Goal: Information Seeking & Learning: Learn about a topic

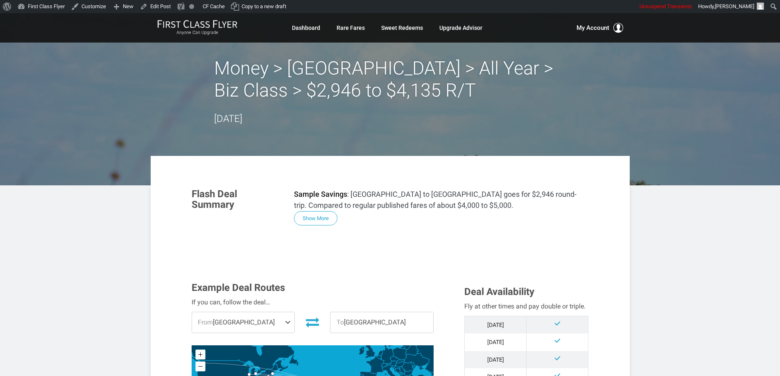
click at [319, 217] on button "Show More" at bounding box center [315, 218] width 43 height 14
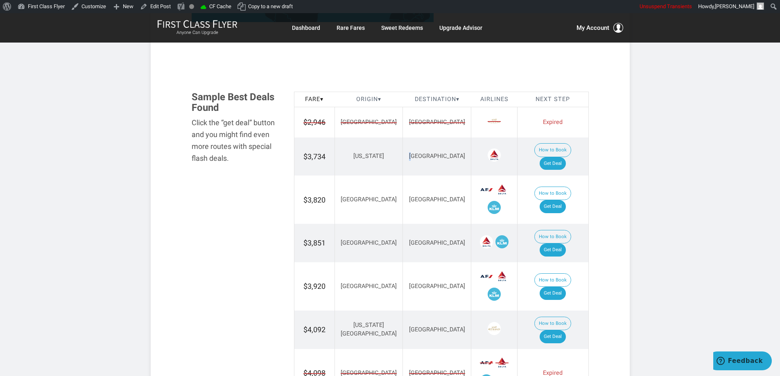
click at [403, 139] on td "[GEOGRAPHIC_DATA]" at bounding box center [437, 157] width 68 height 38
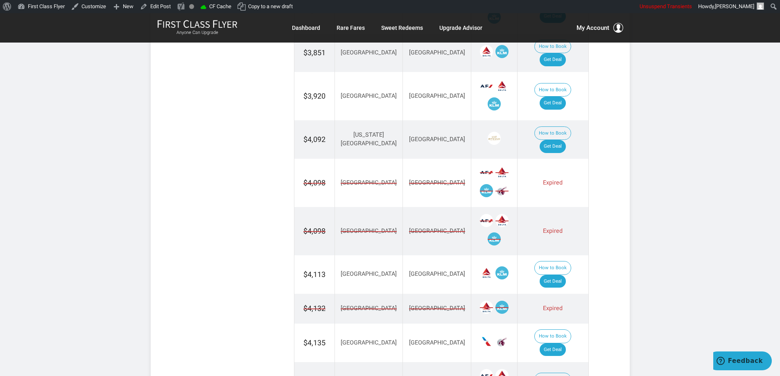
scroll to position [1208, 0]
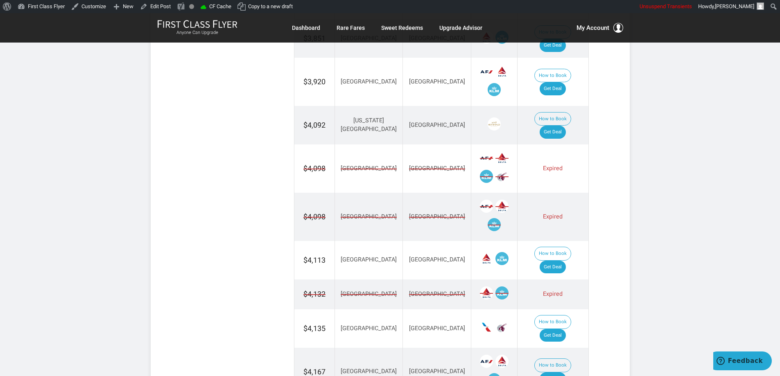
click at [413, 193] on td "[GEOGRAPHIC_DATA]" at bounding box center [437, 217] width 68 height 48
drag, startPoint x: 417, startPoint y: 185, endPoint x: 417, endPoint y: 219, distance: 34.0
click at [417, 213] on span "[GEOGRAPHIC_DATA]" at bounding box center [437, 217] width 56 height 9
click at [414, 280] on td "[GEOGRAPHIC_DATA]" at bounding box center [437, 295] width 68 height 30
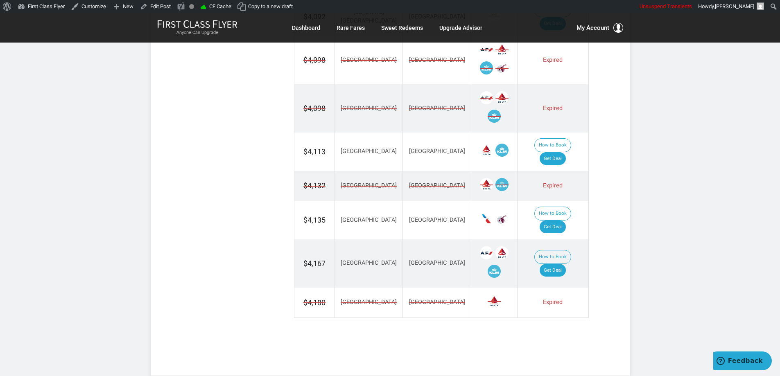
scroll to position [1331, 0]
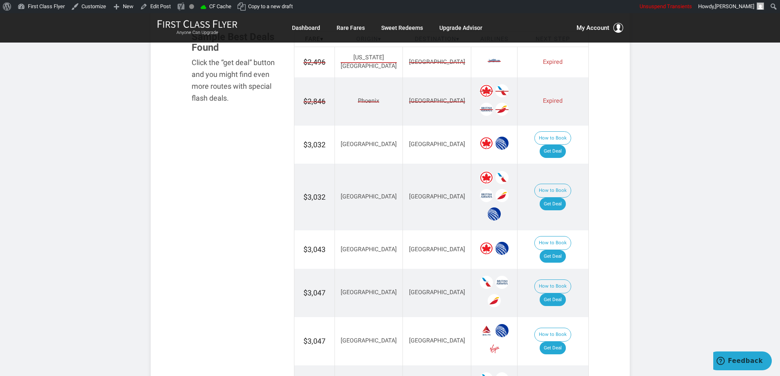
scroll to position [450, 0]
